Goal: Transaction & Acquisition: Purchase product/service

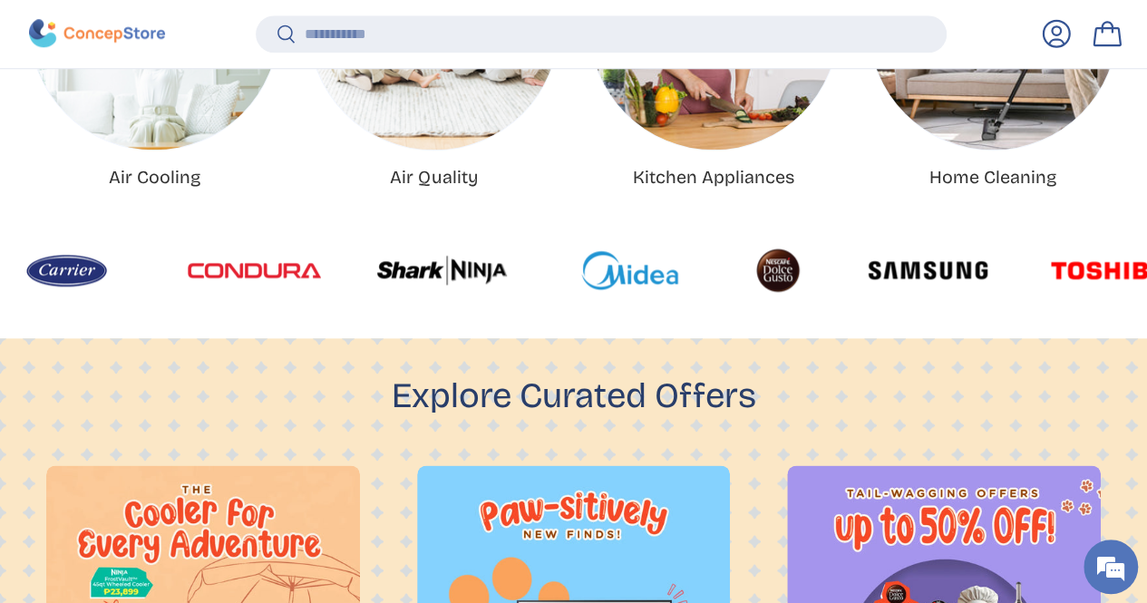
scroll to position [853, 0]
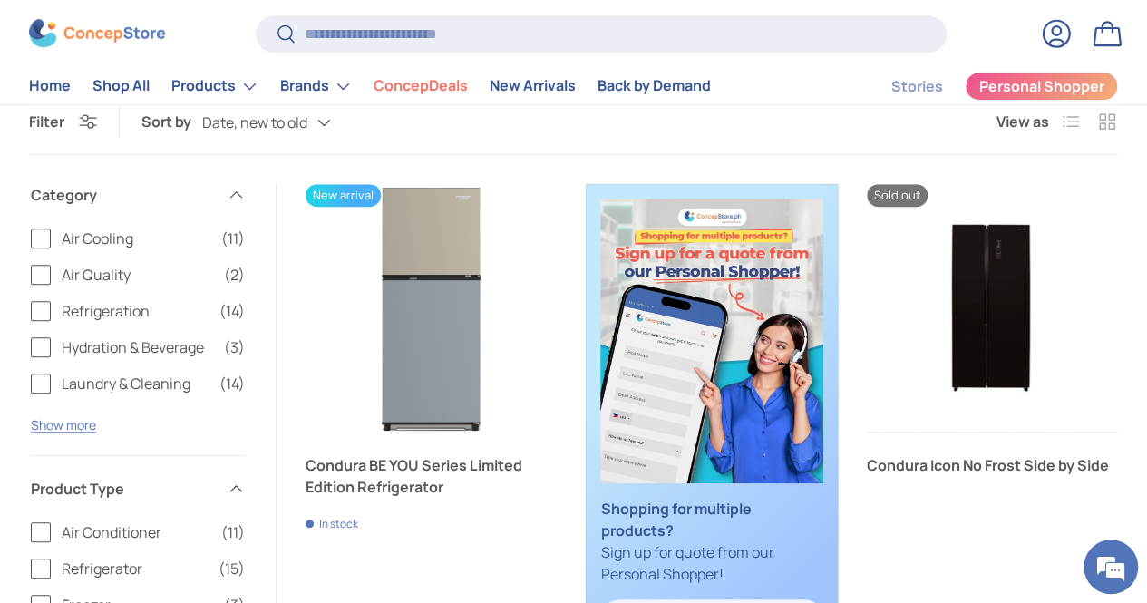
scroll to position [511, 0]
click at [91, 416] on button "Show more" at bounding box center [63, 424] width 65 height 17
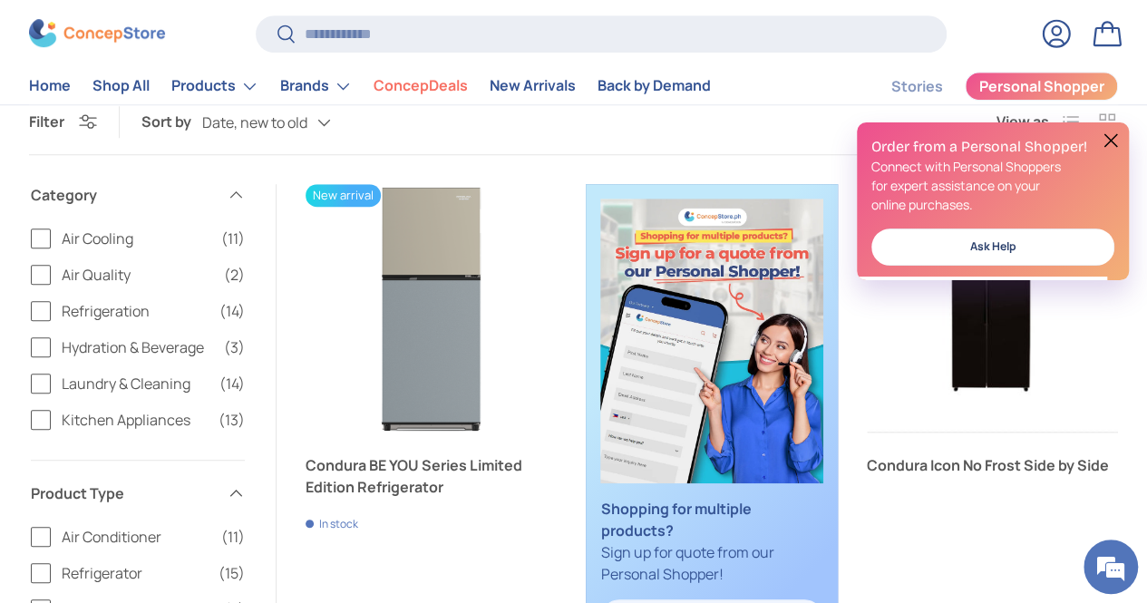
click at [64, 409] on label "Kitchen Appliances (13)" at bounding box center [138, 420] width 214 height 22
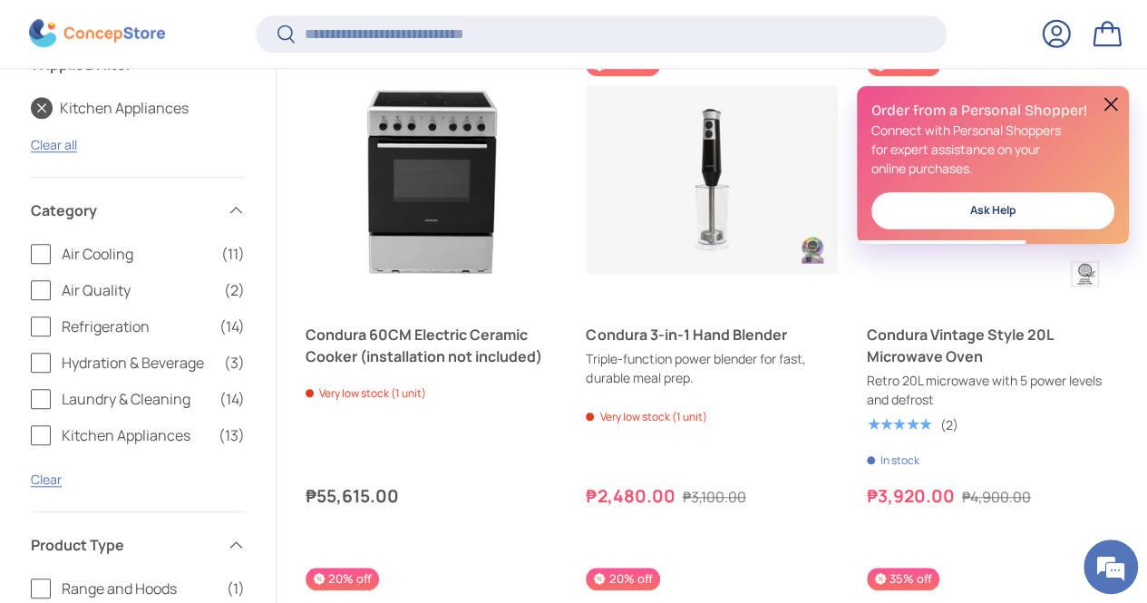
scroll to position [639, 0]
click at [1104, 112] on button at bounding box center [1111, 104] width 22 height 22
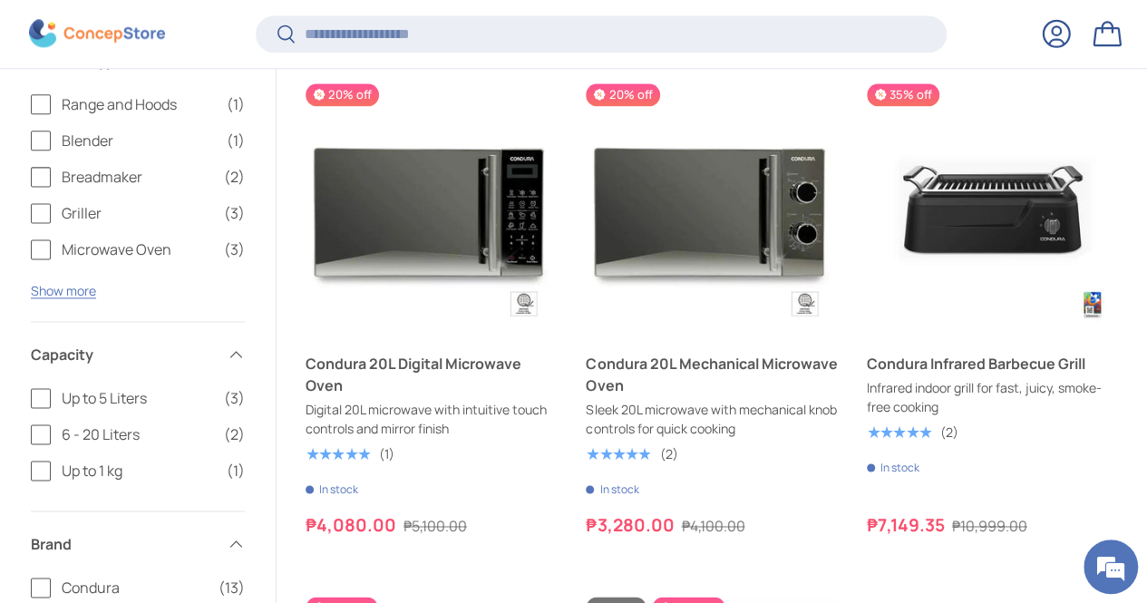
scroll to position [1125, 0]
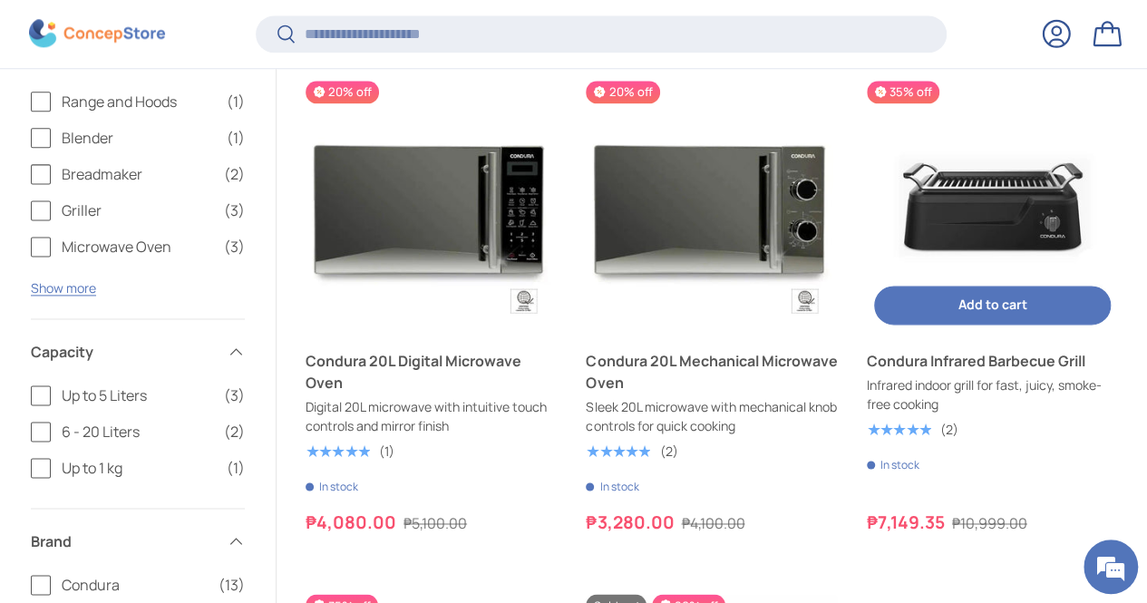
click at [958, 350] on link "Condura Infrared Barbecue Grill" at bounding box center [992, 361] width 251 height 22
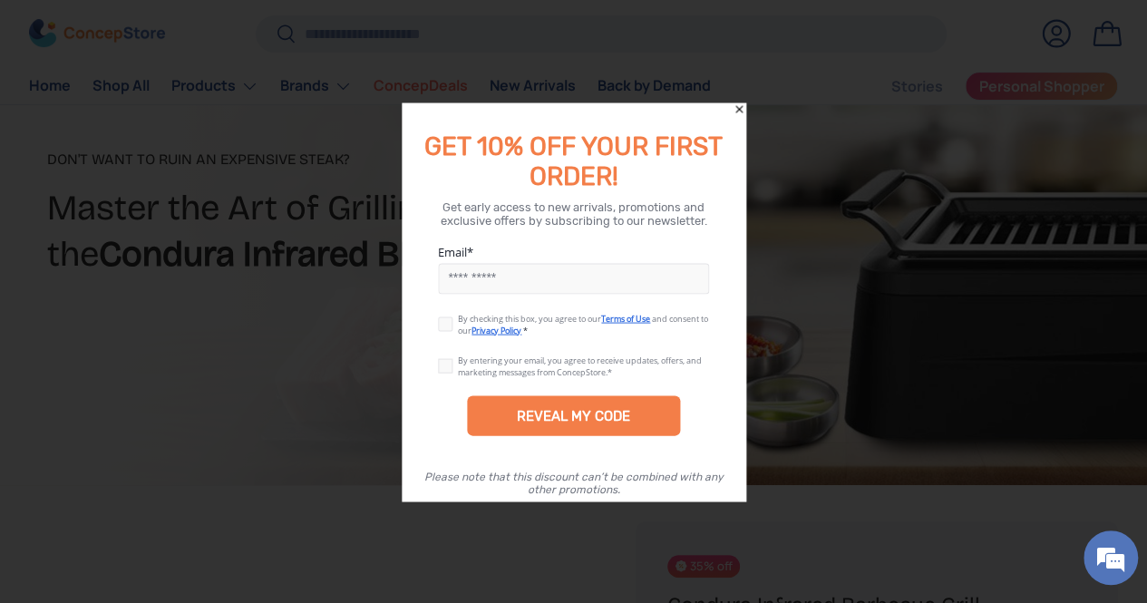
click at [736, 112] on icon "Close" at bounding box center [738, 108] width 7 height 7
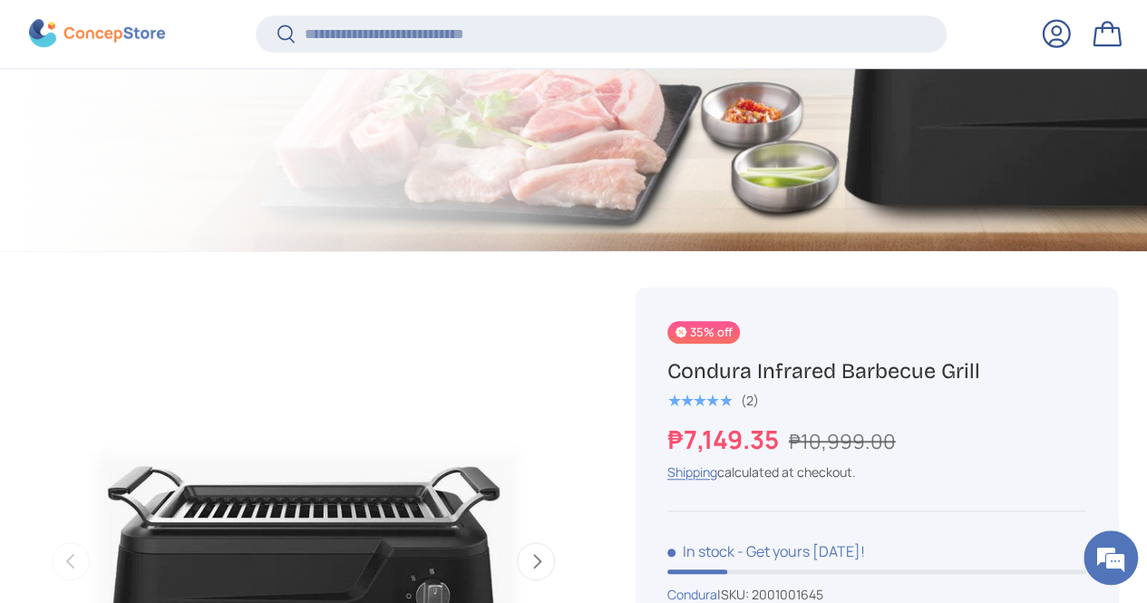
scroll to position [716, 0]
